Goal: Find specific page/section: Find specific page/section

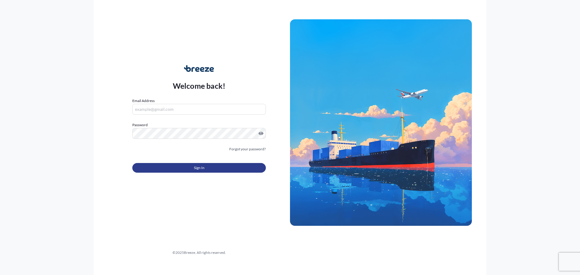
type input "[PERSON_NAME][EMAIL_ADDRESS][PERSON_NAME][DOMAIN_NAME]"
click at [189, 169] on button "Sign In" at bounding box center [198, 168] width 133 height 10
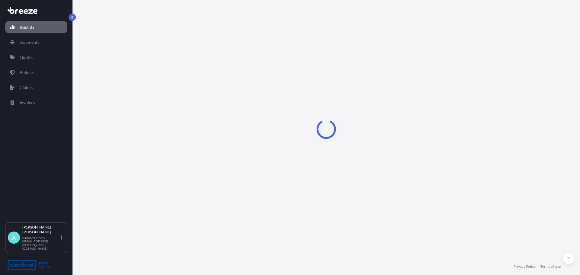
select select "2025"
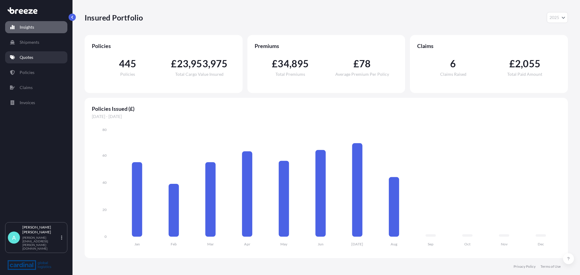
click at [34, 58] on link "Quotes" at bounding box center [36, 57] width 62 height 12
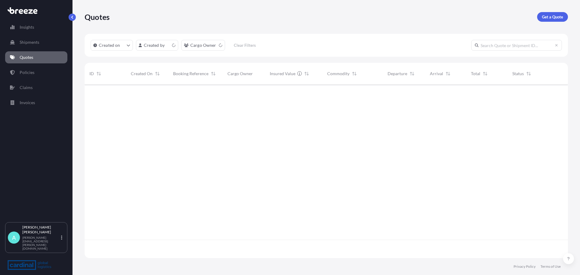
scroll to position [172, 478]
click at [31, 72] on p "Policies" at bounding box center [27, 72] width 15 height 6
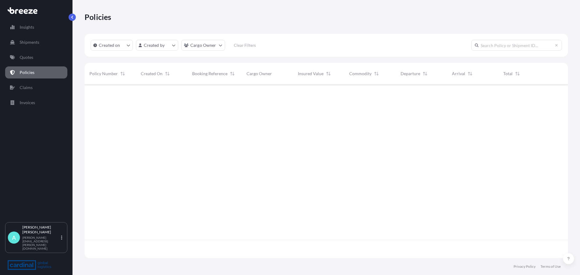
scroll to position [172, 478]
click at [31, 75] on p "Policies" at bounding box center [27, 72] width 15 height 6
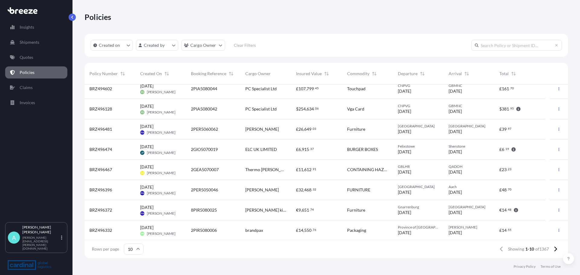
scroll to position [47, 0]
click at [143, 46] on html "Insights Shipments Quotes Policies Claims Invoices A [PERSON_NAME] [PERSON_NAME…" at bounding box center [290, 137] width 580 height 275
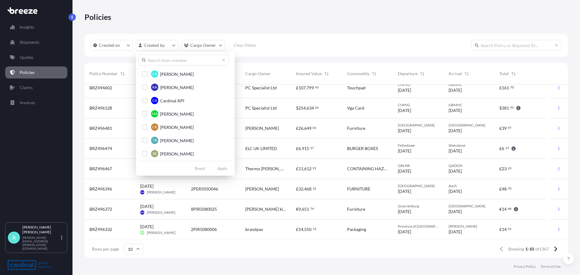
click at [180, 64] on input "text" at bounding box center [183, 60] width 91 height 11
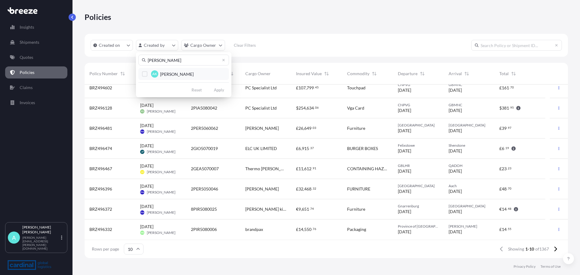
type input "[PERSON_NAME]"
click at [145, 73] on div "Select Option" at bounding box center [144, 73] width 5 height 5
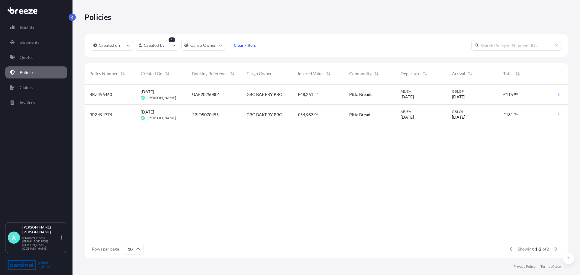
click at [114, 117] on div "BRZ494774" at bounding box center [110, 115] width 42 height 6
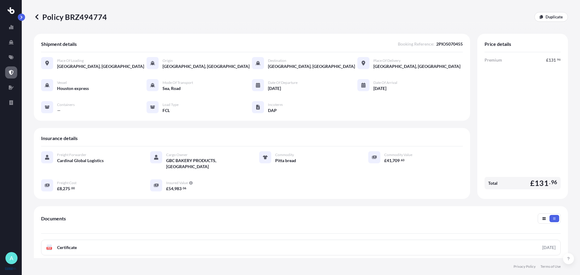
drag, startPoint x: 291, startPoint y: 91, endPoint x: 270, endPoint y: 89, distance: 20.9
click at [270, 89] on div "[DATE]" at bounding box center [283, 88] width 30 height 6
click at [307, 90] on div "Vessel Houston express Mode of Transport Sea, Road Date of Departure 25/07/2025…" at bounding box center [251, 96] width 421 height 34
click at [37, 16] on icon at bounding box center [36, 16] width 3 height 5
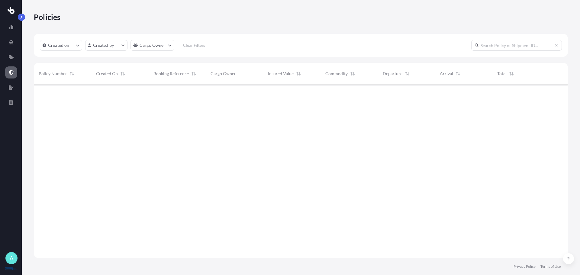
scroll to position [172, 529]
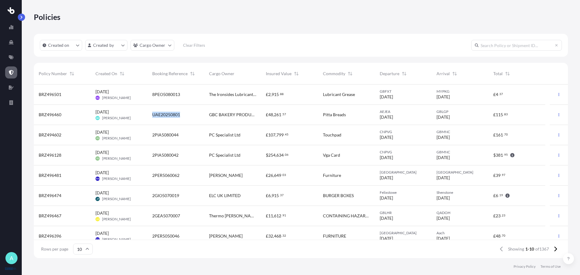
drag, startPoint x: 184, startPoint y: 116, endPoint x: 152, endPoint y: 114, distance: 32.0
click at [152, 114] on div "UAE20250801" at bounding box center [175, 115] width 47 height 6
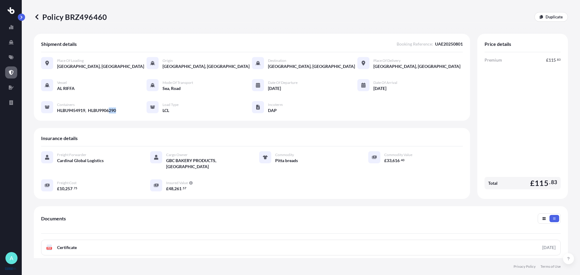
drag, startPoint x: 121, startPoint y: 110, endPoint x: 109, endPoint y: 110, distance: 11.5
click at [109, 110] on div "Vessel AL RIFFA Mode of Transport Sea, Road Date of Departure 11/08/2025 Date o…" at bounding box center [251, 96] width 421 height 34
click at [106, 110] on span "HLBU9454919, HLBU9906290" at bounding box center [86, 110] width 59 height 6
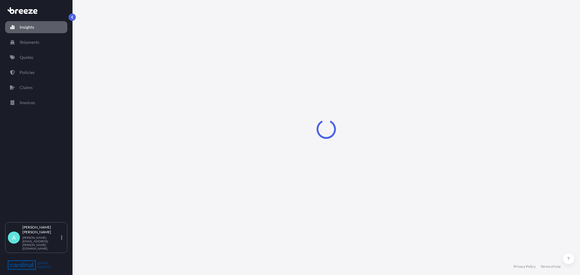
select select "2025"
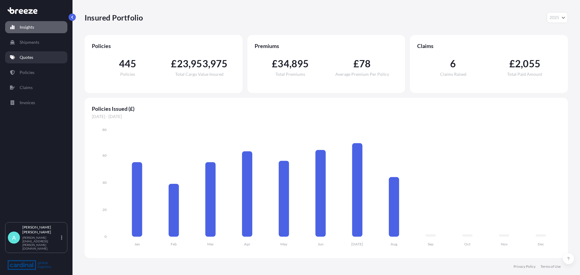
click at [30, 59] on p "Quotes" at bounding box center [27, 57] width 14 height 6
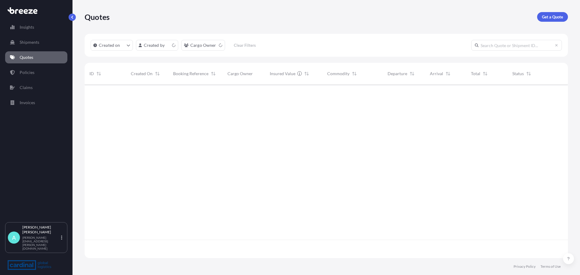
scroll to position [172, 478]
click at [164, 49] on html "Insights Shipments Quotes Policies Claims Invoices A [PERSON_NAME] [PERSON_NAME…" at bounding box center [290, 137] width 580 height 275
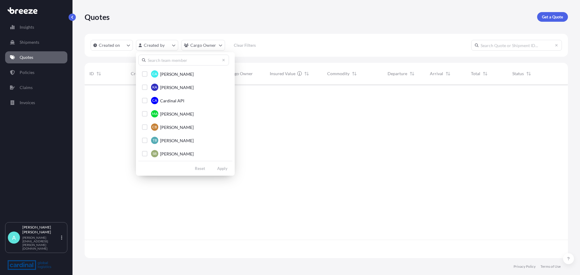
click at [165, 66] on div "CA [PERSON_NAME] KA [PERSON_NAME] CA Cardinal API MA [PERSON_NAME] CB [PERSON_N…" at bounding box center [185, 113] width 99 height 123
click at [165, 60] on input "text" at bounding box center [183, 60] width 91 height 11
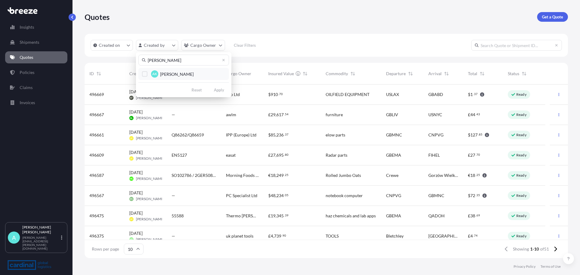
type input "[PERSON_NAME]"
click at [163, 77] on span "[PERSON_NAME]" at bounding box center [177, 74] width 34 height 6
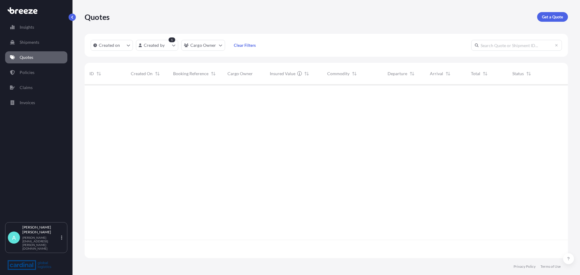
scroll to position [191, 478]
click at [24, 73] on p "Policies" at bounding box center [27, 72] width 15 height 6
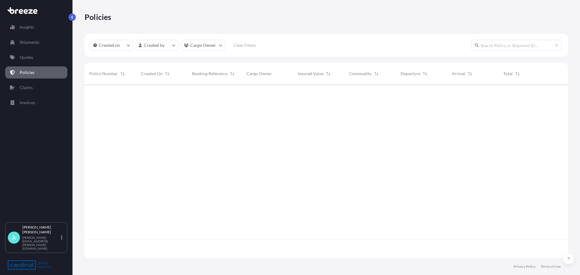
scroll to position [172, 478]
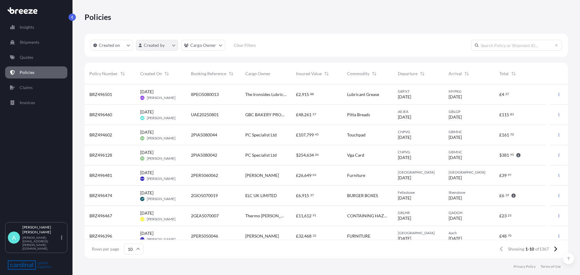
click at [166, 47] on html "Insights Shipments Quotes Policies Claims Invoices A [PERSON_NAME] [PERSON_NAME…" at bounding box center [290, 137] width 580 height 275
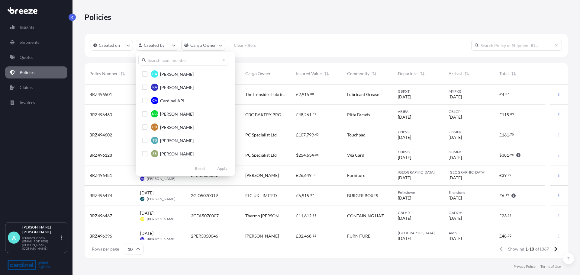
click at [167, 63] on input "text" at bounding box center [183, 60] width 91 height 11
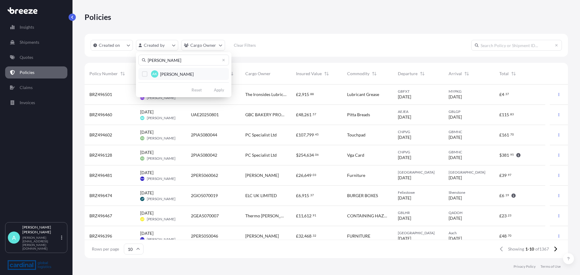
type input "[PERSON_NAME]"
click at [155, 75] on span "AK" at bounding box center [154, 74] width 5 height 6
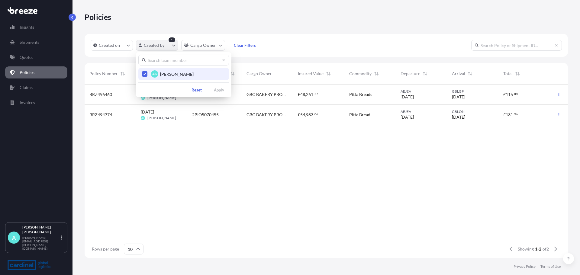
click at [171, 50] on html "Insights Shipments Quotes Policies Claims Invoices A [PERSON_NAME] [PERSON_NAME…" at bounding box center [290, 137] width 580 height 275
click at [145, 74] on icon "Select Option" at bounding box center [144, 74] width 3 height 4
click at [156, 63] on input "text" at bounding box center [183, 60] width 91 height 11
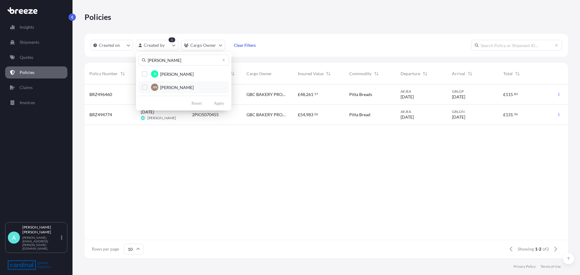
type input "[PERSON_NAME]"
click at [179, 87] on span "[PERSON_NAME]" at bounding box center [177, 88] width 34 height 6
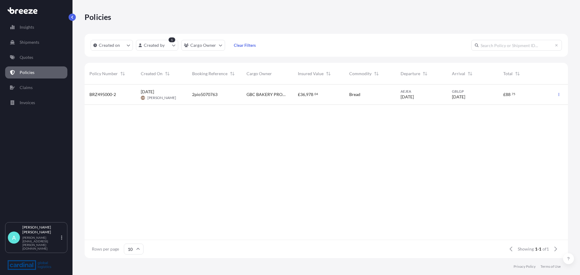
click at [526, 98] on div "£ 88 . 75" at bounding box center [523, 95] width 51 height 20
